Goal: Navigation & Orientation: Find specific page/section

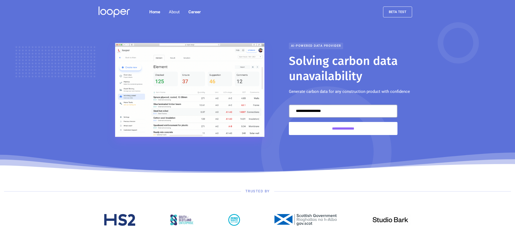
click at [118, 11] on img at bounding box center [114, 12] width 31 height 11
click at [99, 23] on link at bounding box center [116, 12] width 42 height 24
click at [116, 11] on img at bounding box center [114, 12] width 31 height 11
click at [117, 12] on img at bounding box center [114, 12] width 31 height 11
click at [155, 10] on link "Home" at bounding box center [155, 12] width 20 height 11
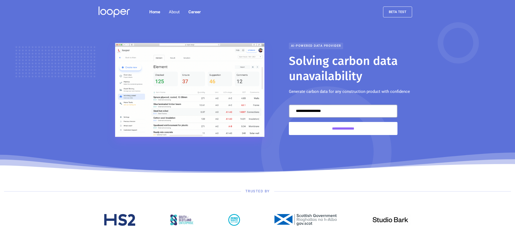
drag, startPoint x: 119, startPoint y: 11, endPoint x: 106, endPoint y: 24, distance: 18.8
click at [106, 24] on div at bounding box center [257, 86] width 515 height 174
drag, startPoint x: 115, startPoint y: 12, endPoint x: 105, endPoint y: 16, distance: 11.5
click at [105, 16] on img at bounding box center [114, 12] width 31 height 11
drag, startPoint x: 109, startPoint y: 12, endPoint x: 95, endPoint y: 31, distance: 22.9
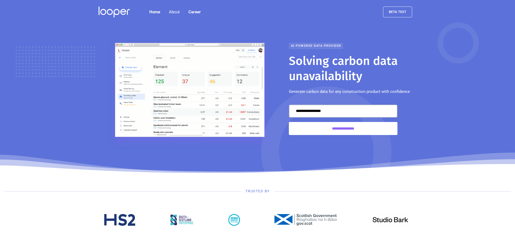
click at [95, 31] on div at bounding box center [257, 86] width 515 height 174
